Goal: Information Seeking & Learning: Learn about a topic

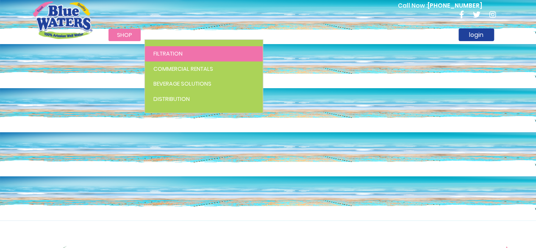
click at [168, 50] on span "Filtration" at bounding box center [168, 54] width 29 height 8
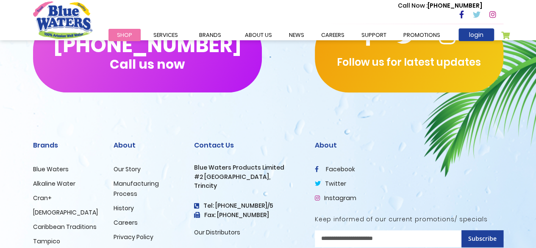
scroll to position [2044, 0]
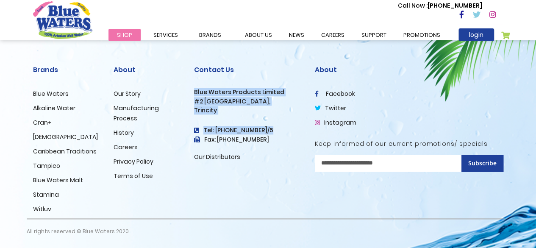
drag, startPoint x: 195, startPoint y: 92, endPoint x: 266, endPoint y: 138, distance: 84.9
click at [266, 138] on div "Contact Us Blue Waters Products Limited #2 Orange Grove Estate, Trincity Tel: (…" at bounding box center [248, 114] width 108 height 96
copy div "Blue Waters Products Limited #2 Orange Grove Estate, Trincity Tel: (868) 640-88…"
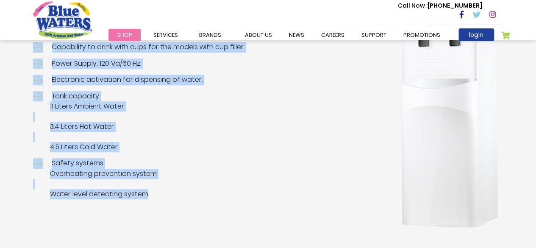
scroll to position [333, 0]
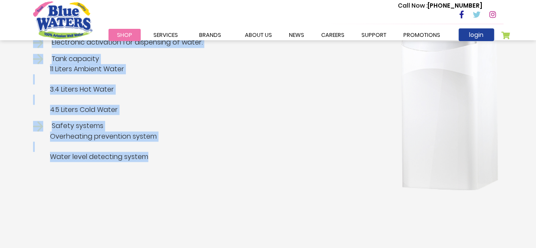
drag, startPoint x: 36, startPoint y: 76, endPoint x: 156, endPoint y: 156, distance: 144.6
click at [156, 156] on div "High quality drinking Hot, Cold and Ambient Reverse Osmosis (RO) Water Dispense…" at bounding box center [208, 23] width 350 height 276
copy div "High quality drinking Hot, Cold and Ambient Reverse Osmosis (RO) Water Dispense…"
